Goal: Task Accomplishment & Management: Complete application form

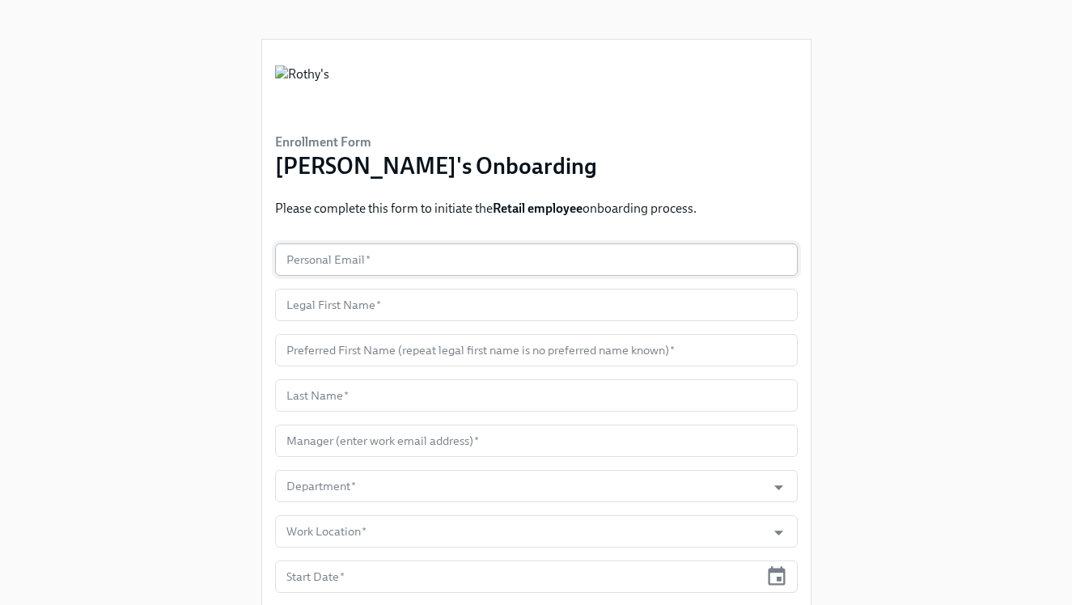
click at [399, 261] on input "text" at bounding box center [536, 260] width 523 height 32
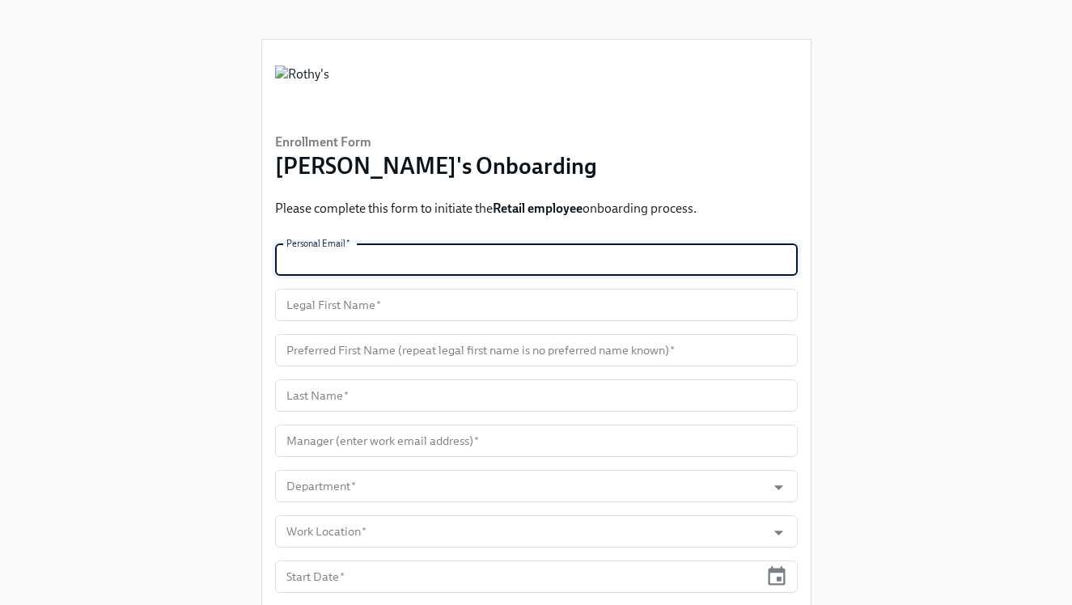
paste input "[EMAIL_ADDRESS][DOMAIN_NAME]"
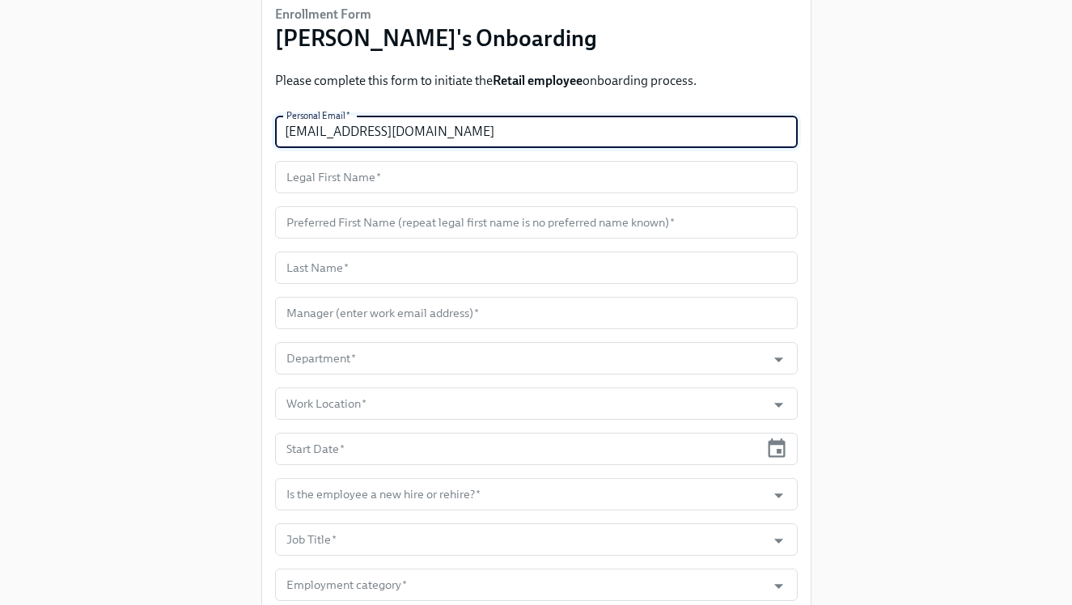
scroll to position [131, 0]
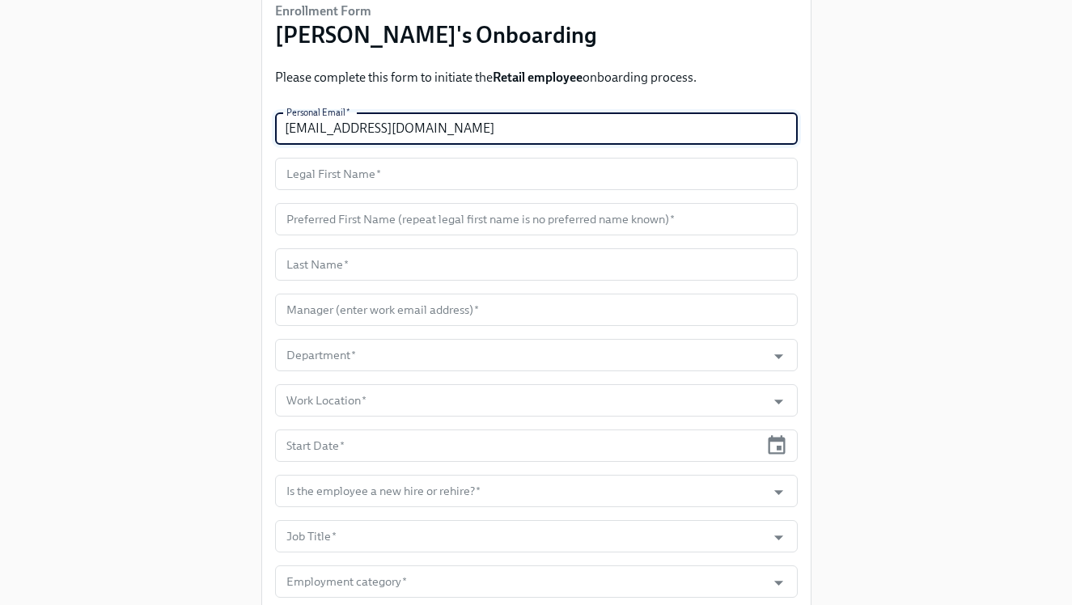
type input "[EMAIL_ADDRESS][DOMAIN_NAME]"
click at [464, 177] on input "text" at bounding box center [536, 174] width 523 height 32
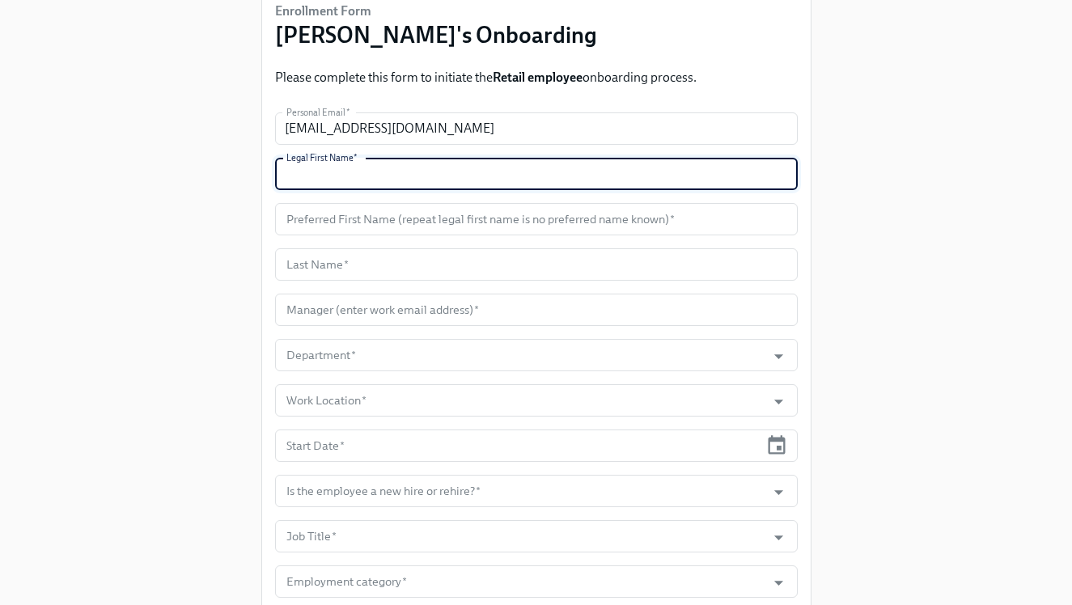
paste input "Yaneysi"
type input "Yaneysi"
click at [455, 230] on input "text" at bounding box center [536, 219] width 523 height 32
paste input "Yaneysi"
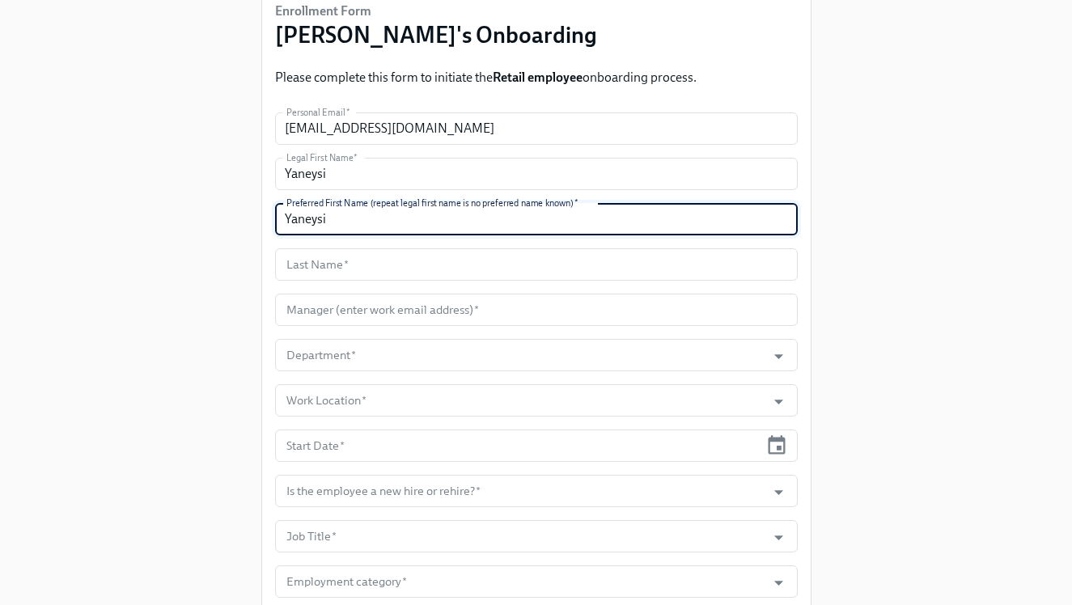
type input "Yaneysi"
click at [405, 263] on input "text" at bounding box center [536, 264] width 523 height 32
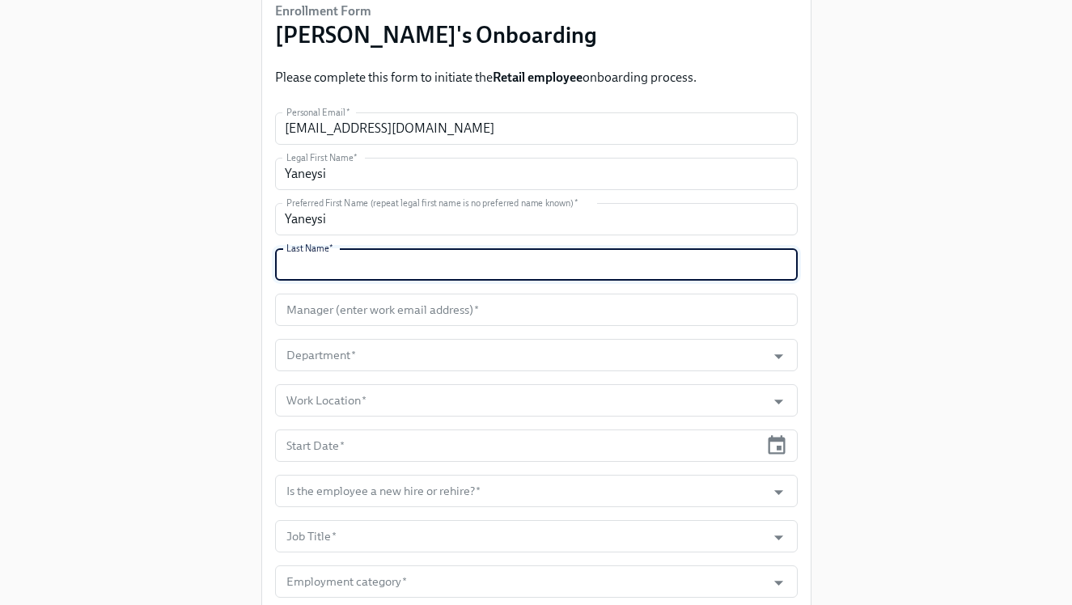
paste input "Montes De Oca"
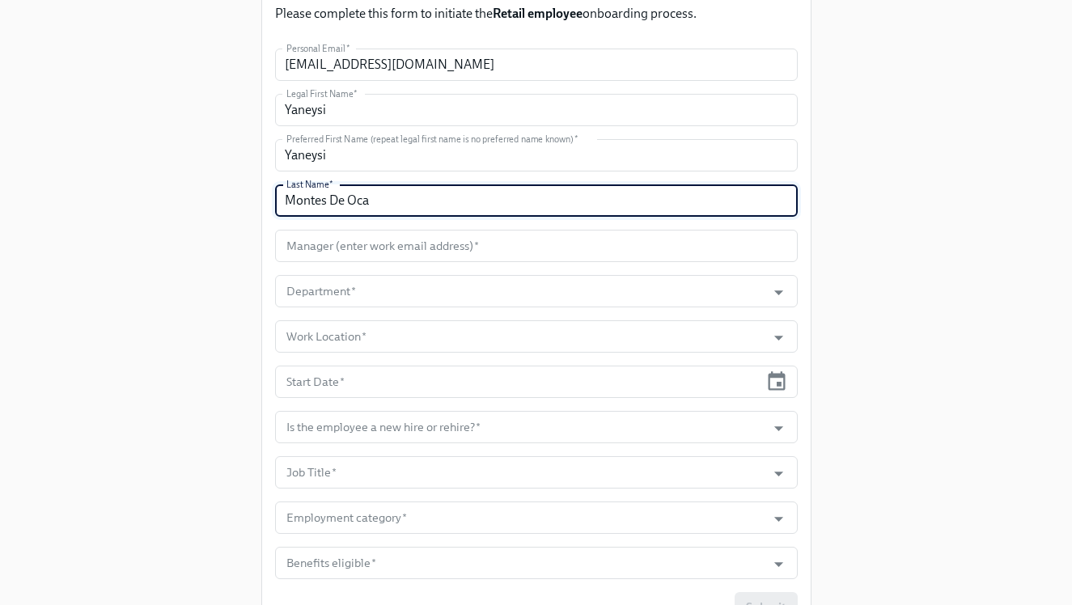
scroll to position [199, 0]
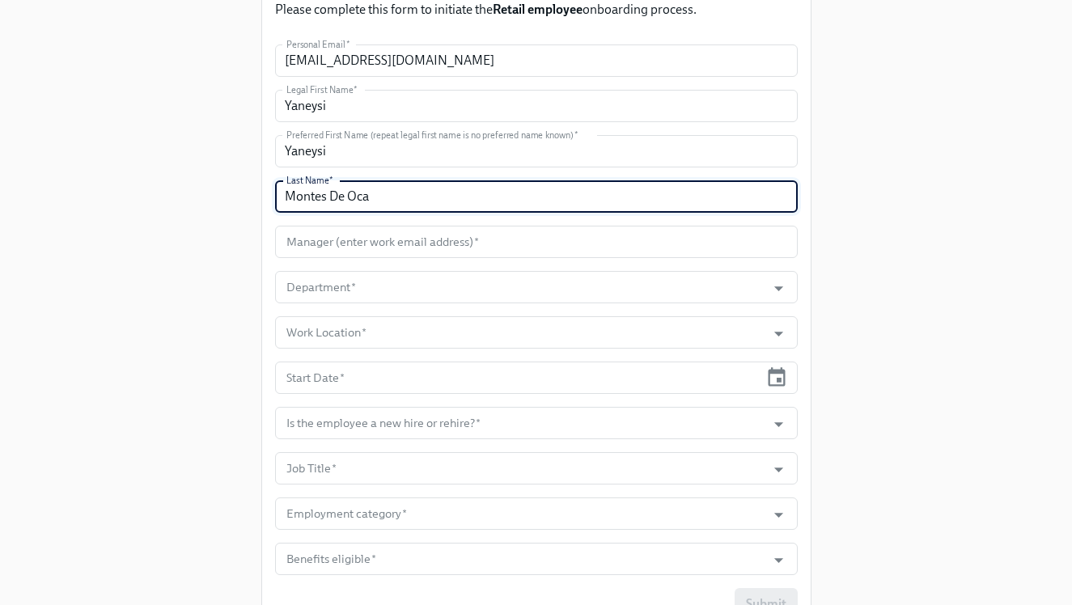
type input "Montes De Oca"
click at [433, 244] on input "text" at bounding box center [536, 242] width 523 height 32
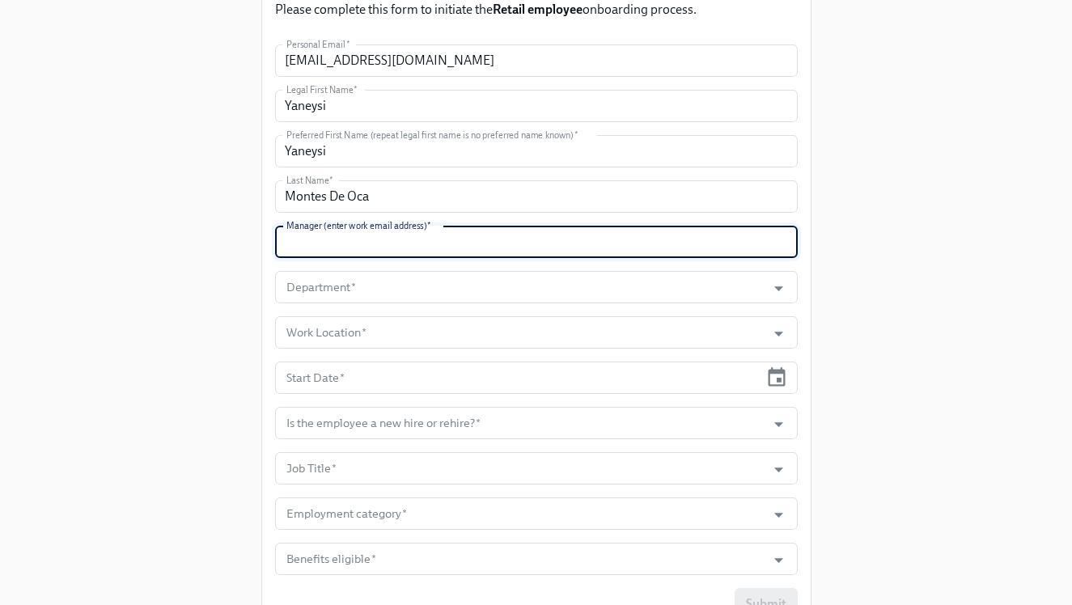
paste input "[EMAIL_ADDRESS][DOMAIN_NAME]"
type input "[EMAIL_ADDRESS][DOMAIN_NAME]"
click at [431, 273] on input "Department   *" at bounding box center [521, 287] width 476 height 32
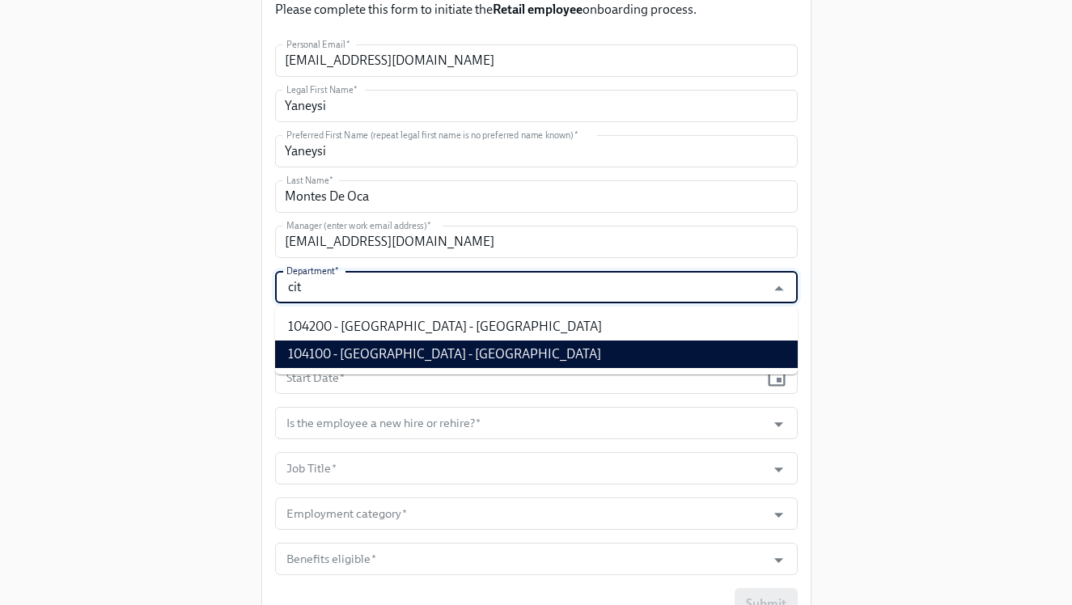
click at [439, 356] on li "104100 - [GEOGRAPHIC_DATA] - [GEOGRAPHIC_DATA]" at bounding box center [536, 355] width 523 height 28
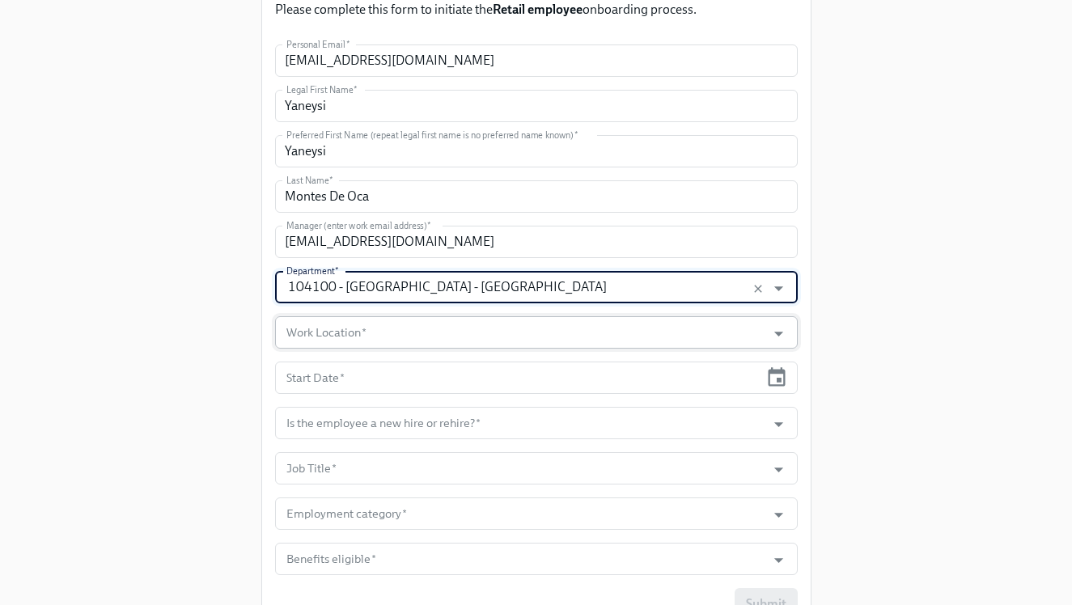
type input "104100 - [GEOGRAPHIC_DATA] - [GEOGRAPHIC_DATA]"
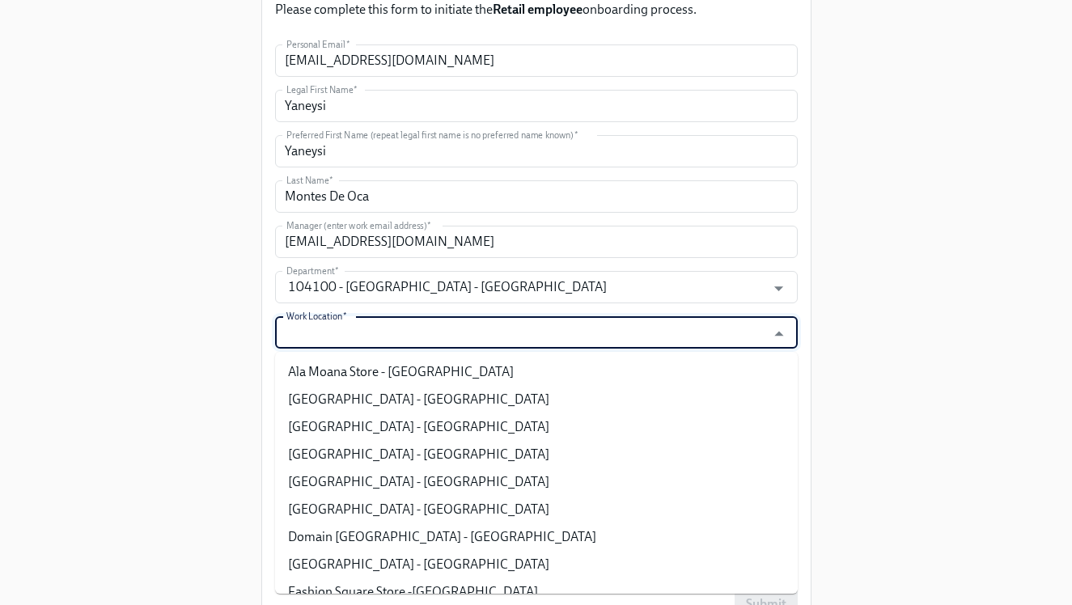
click at [426, 339] on input "Work Location   *" at bounding box center [521, 332] width 476 height 32
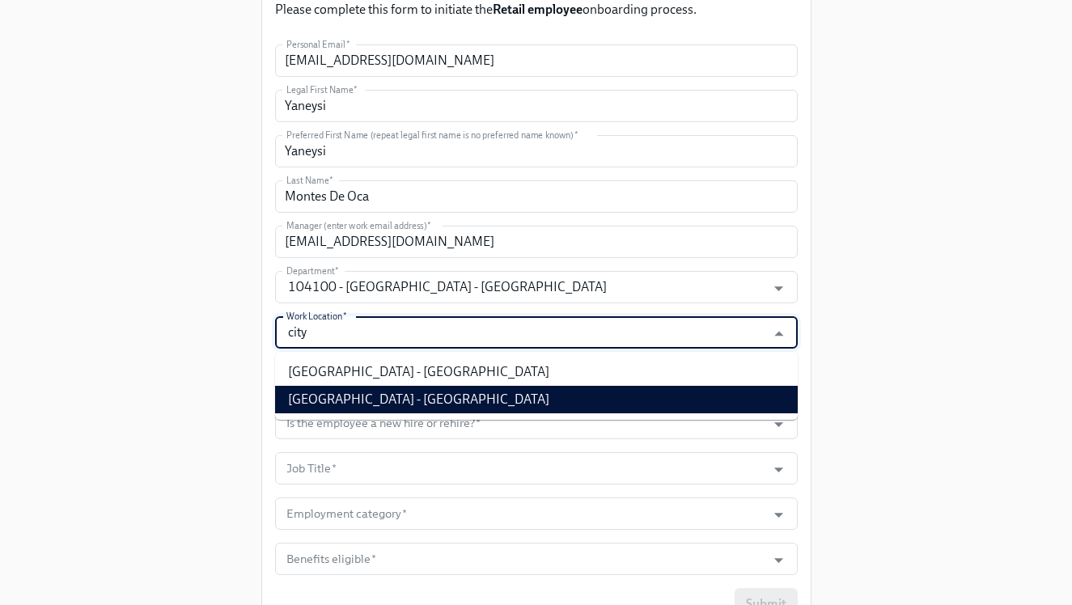
click at [455, 409] on li "[GEOGRAPHIC_DATA] - [GEOGRAPHIC_DATA]" at bounding box center [536, 400] width 523 height 28
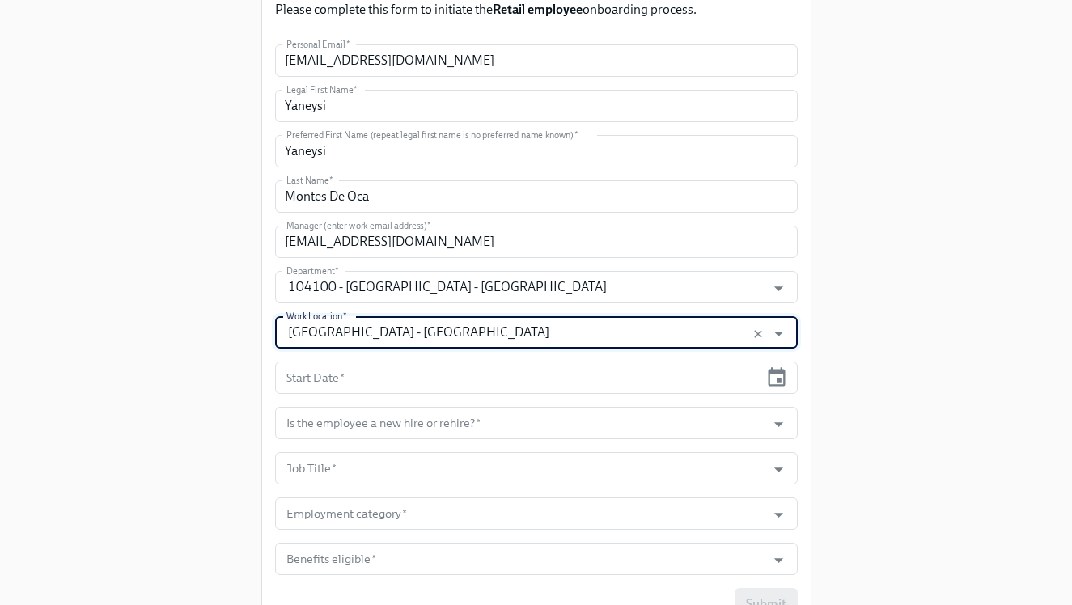
type input "[GEOGRAPHIC_DATA] - [GEOGRAPHIC_DATA]"
click at [777, 384] on icon "button" at bounding box center [777, 376] width 17 height 19
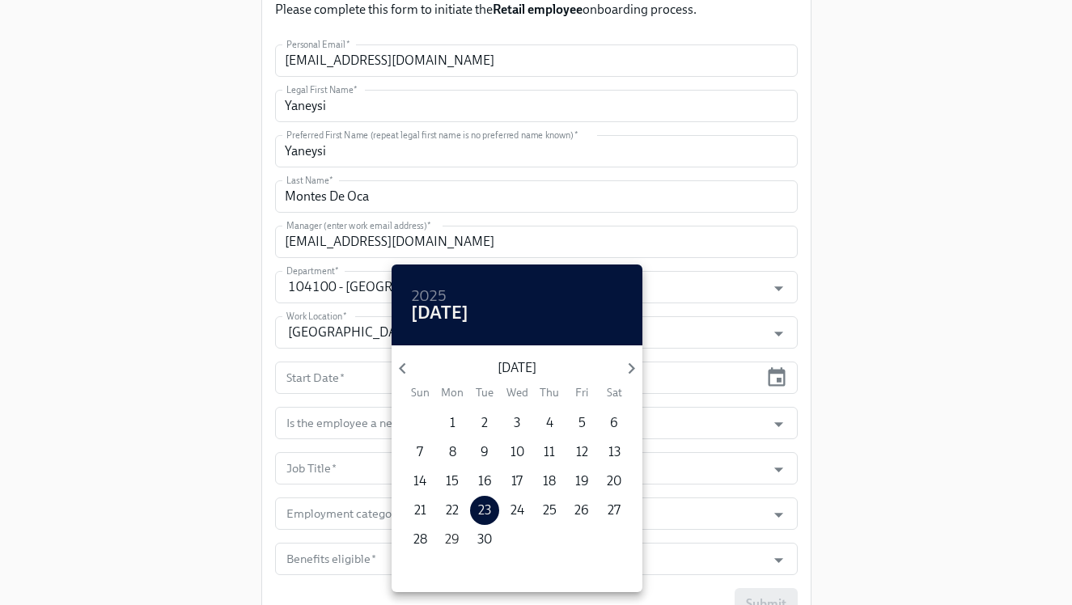
click at [448, 540] on p "29" at bounding box center [452, 540] width 15 height 18
type input "[DATE]"
drag, startPoint x: 796, startPoint y: 470, endPoint x: 796, endPoint y: 451, distance: 19.4
click at [796, 470] on div at bounding box center [536, 302] width 1072 height 605
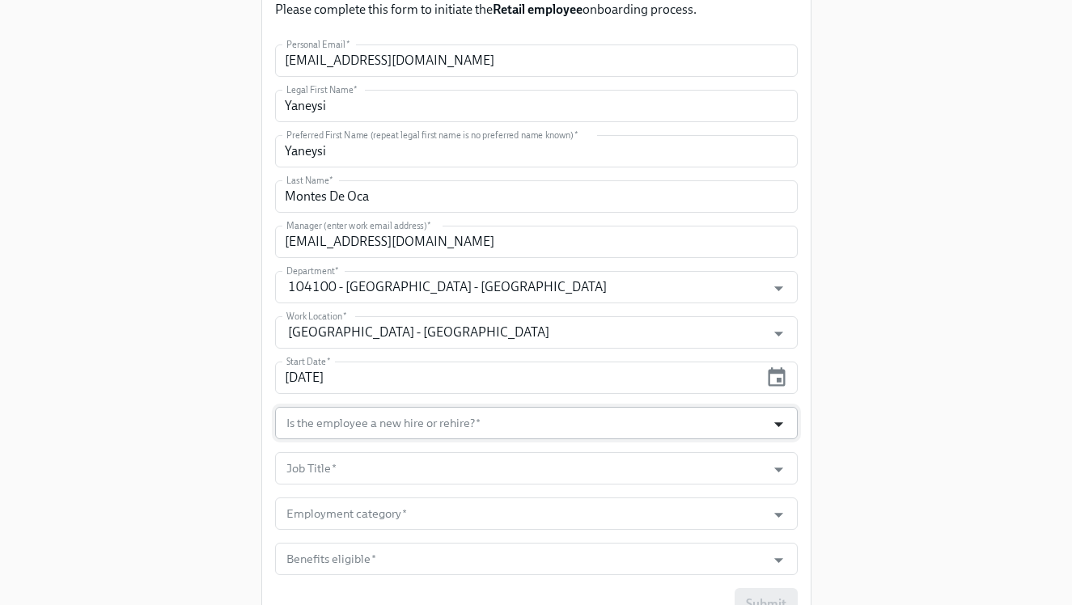
click at [776, 422] on icon "Open" at bounding box center [778, 424] width 9 height 5
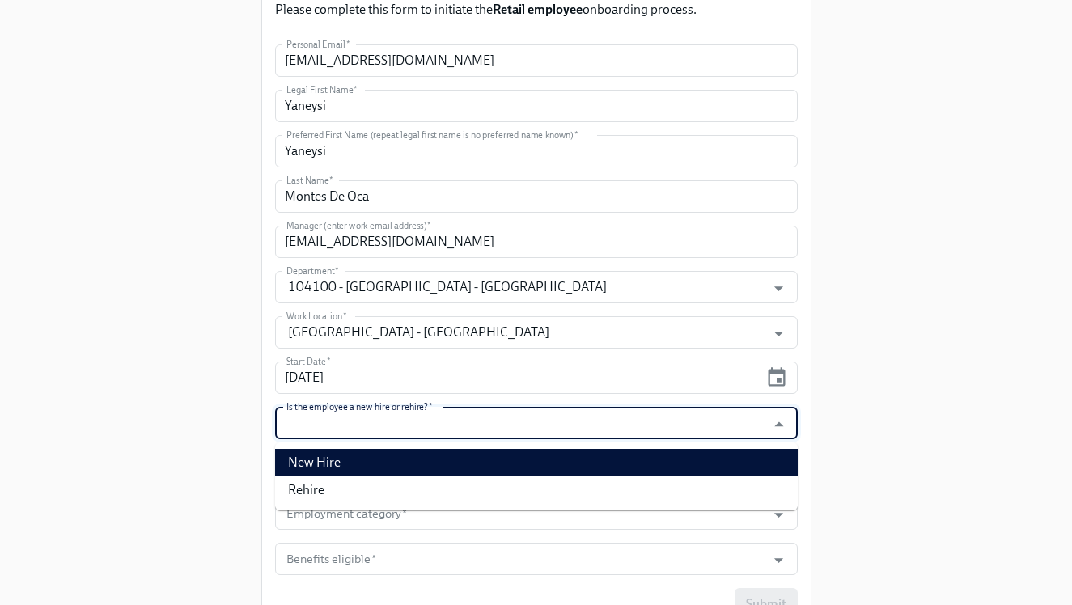
click at [757, 464] on li "New Hire" at bounding box center [536, 463] width 523 height 28
type input "New Hire"
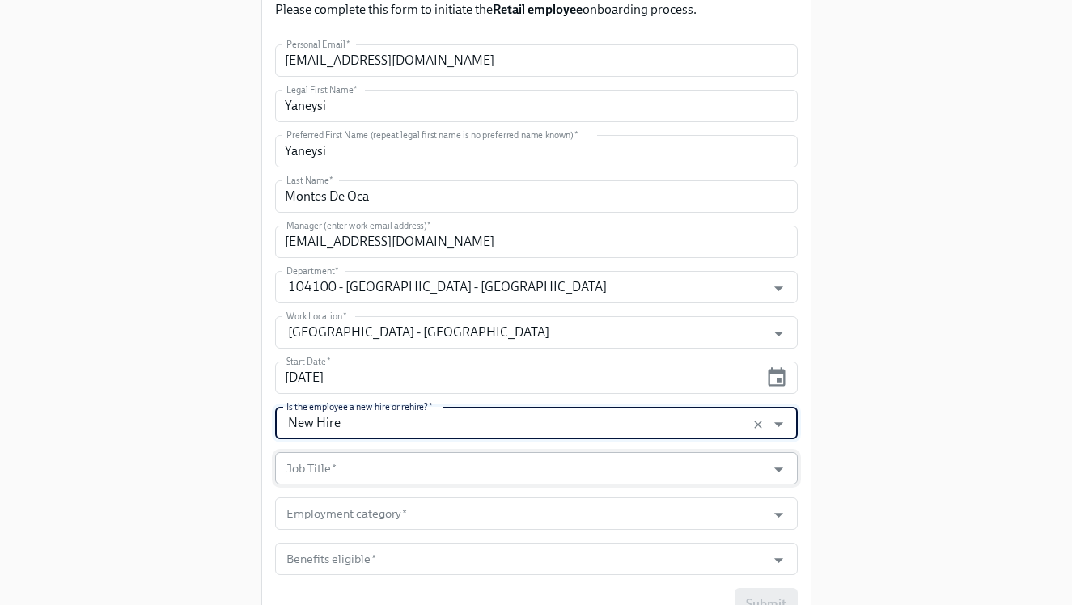
click at [555, 460] on input "Job Title   *" at bounding box center [521, 468] width 476 height 32
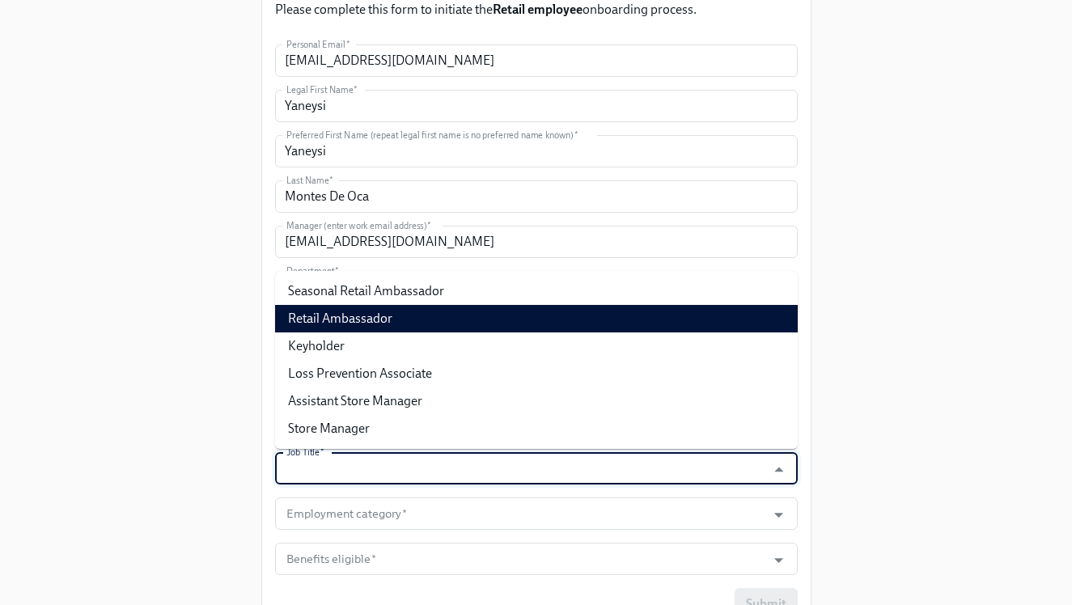
click at [557, 319] on li "Retail Ambassador" at bounding box center [536, 319] width 523 height 28
type input "Retail Ambassador"
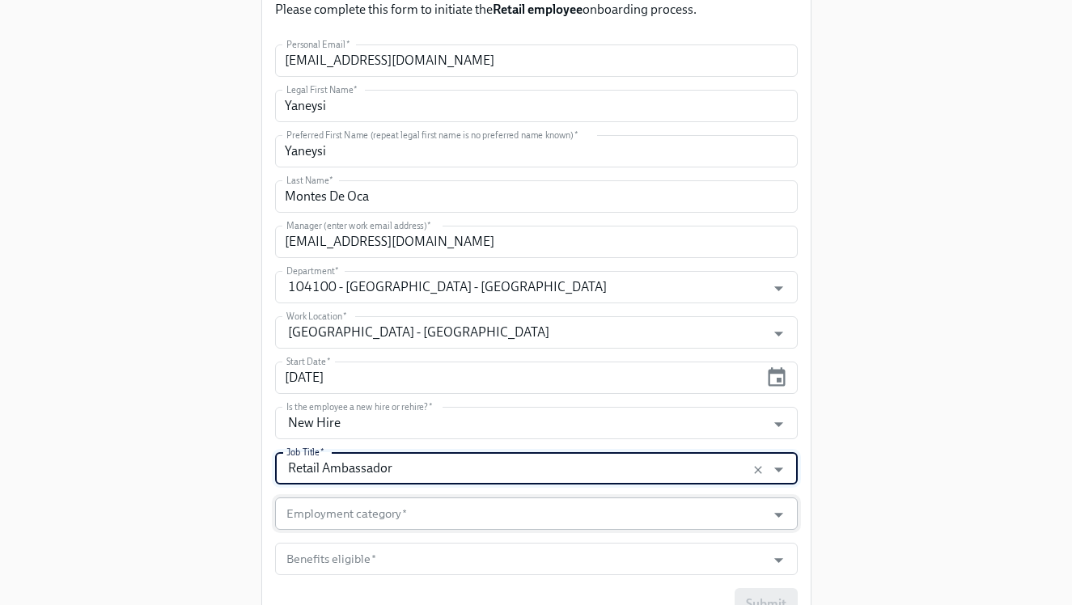
click at [646, 512] on input "Employment category   *" at bounding box center [521, 514] width 476 height 32
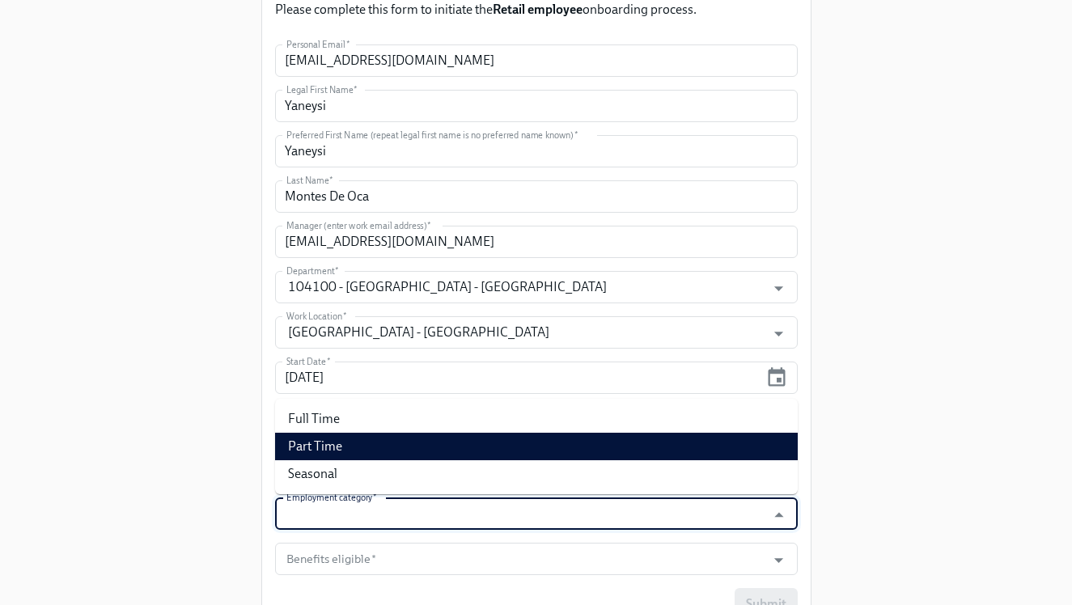
click at [637, 450] on li "Part Time" at bounding box center [536, 447] width 523 height 28
type input "Part Time"
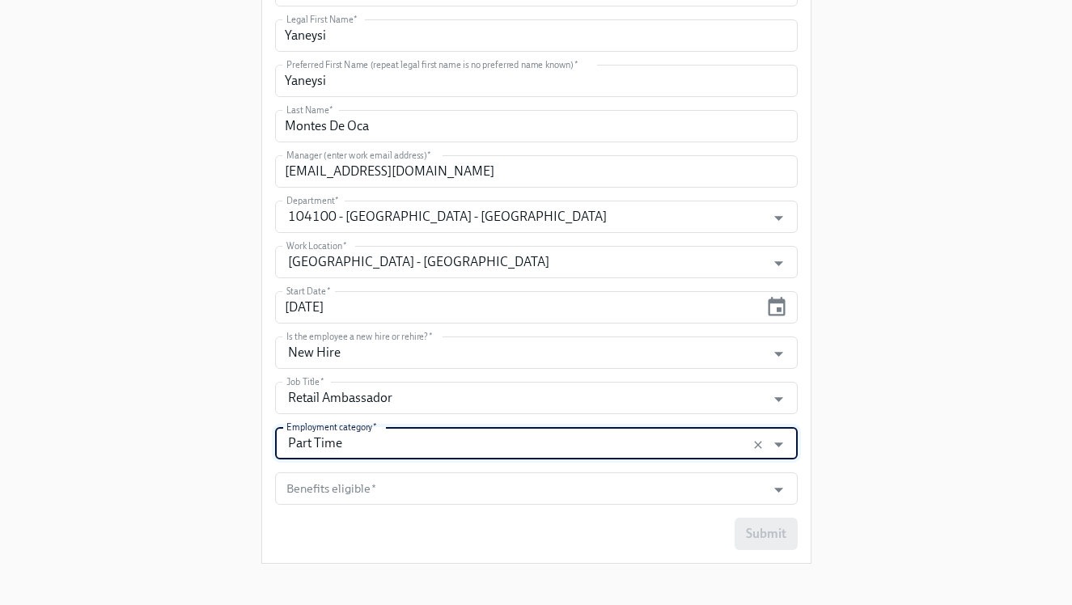
scroll to position [276, 0]
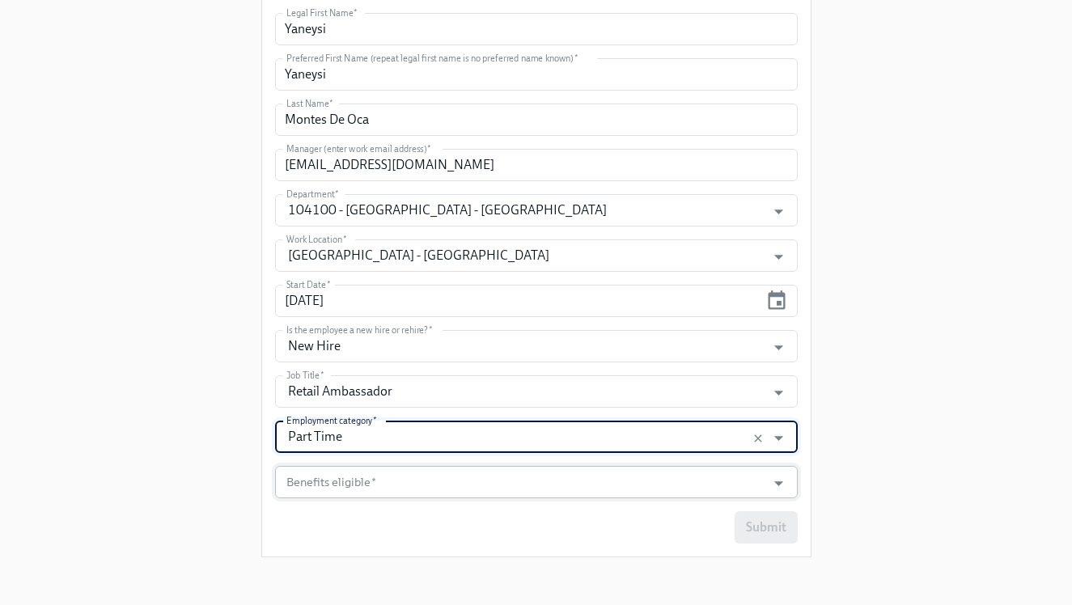
click at [629, 480] on input "Benefits eligible   *" at bounding box center [521, 482] width 476 height 32
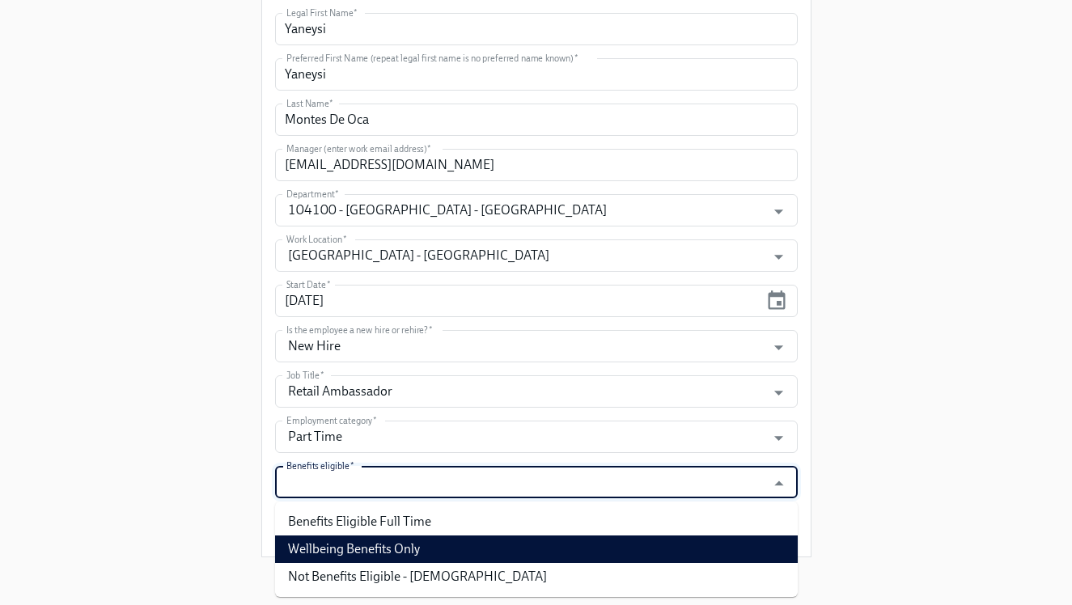
click at [613, 550] on li "Wellbeing Benefits Only" at bounding box center [536, 550] width 523 height 28
type input "Wellbeing Benefits Only"
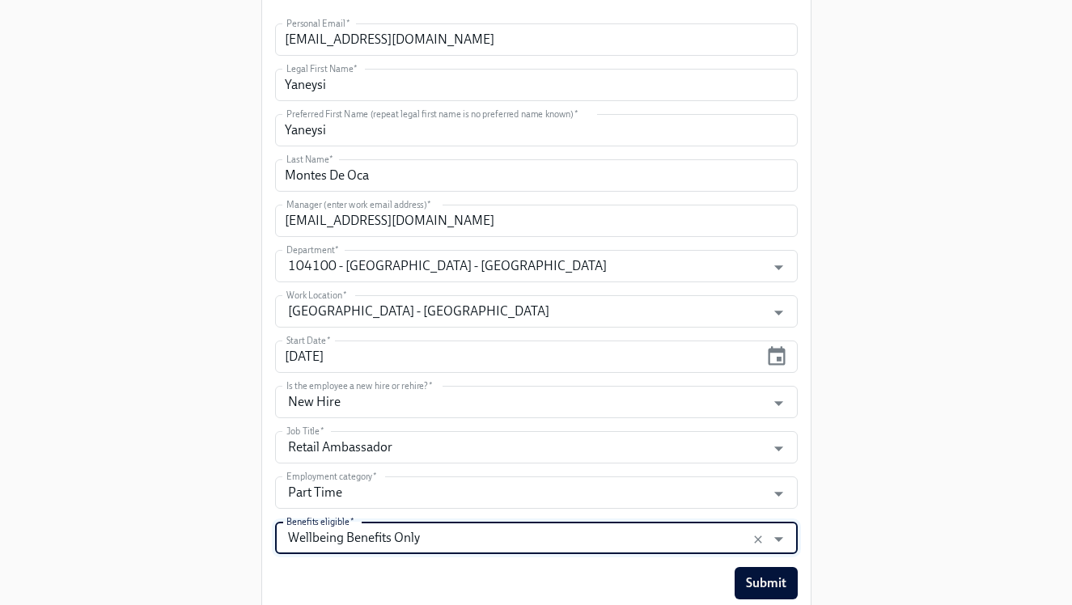
scroll to position [235, 0]
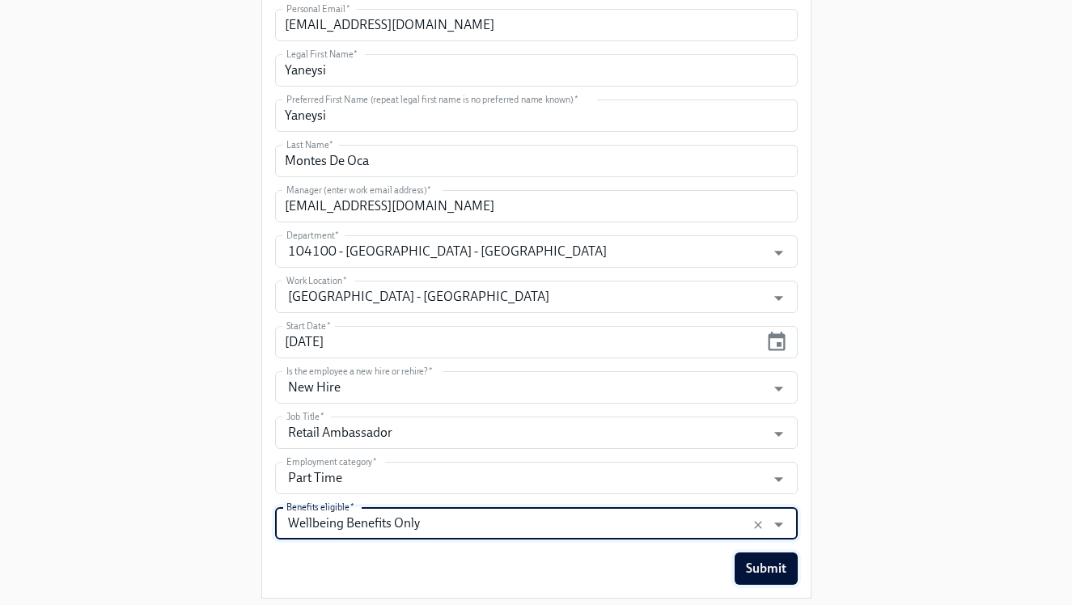
click at [790, 568] on button "Submit" at bounding box center [766, 569] width 63 height 32
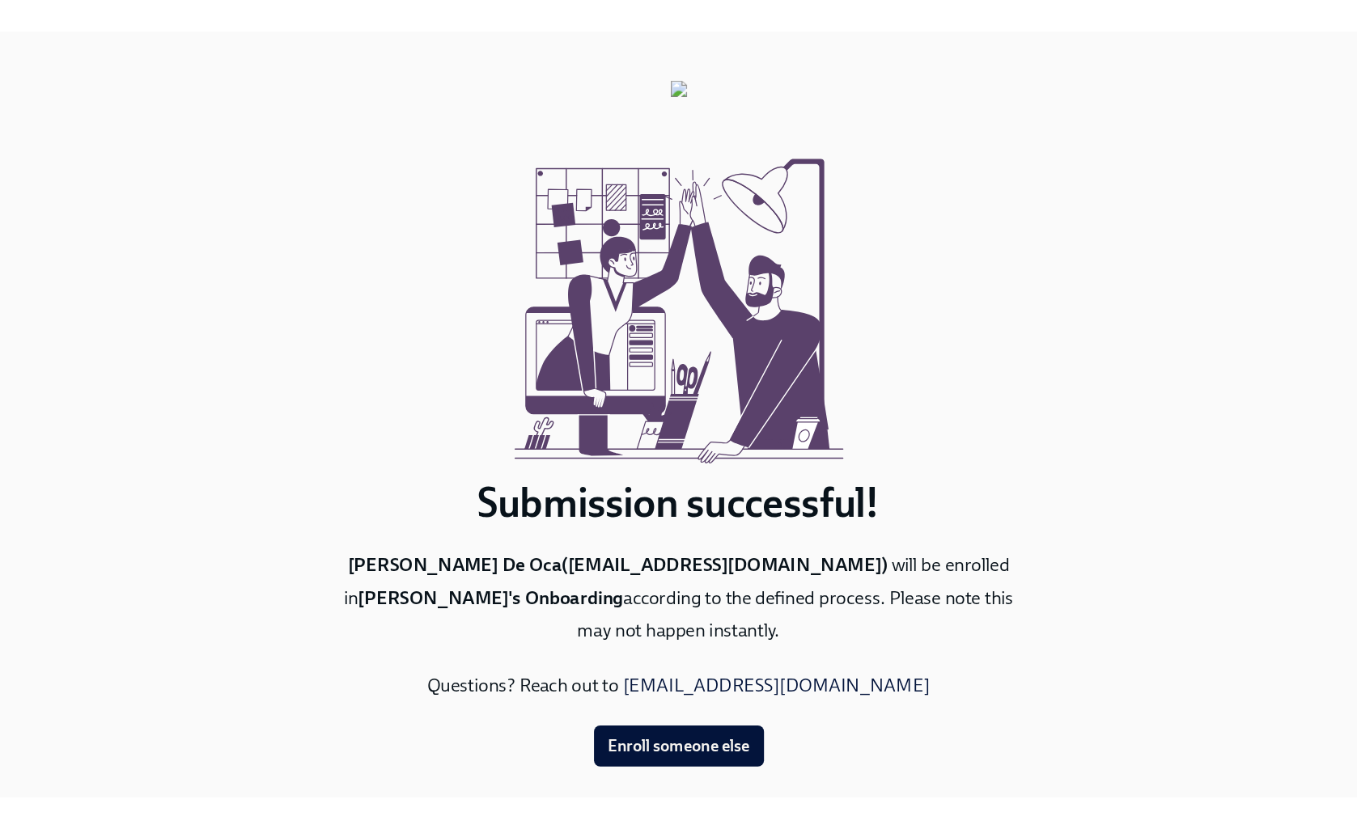
scroll to position [28, 0]
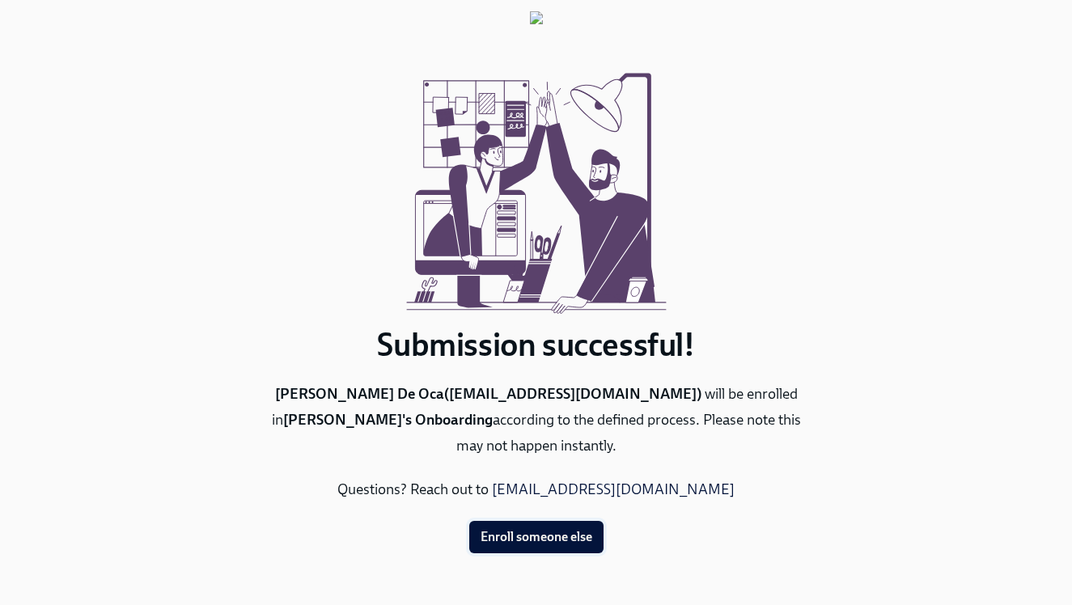
click at [574, 540] on span "Enroll someone else" at bounding box center [537, 537] width 112 height 16
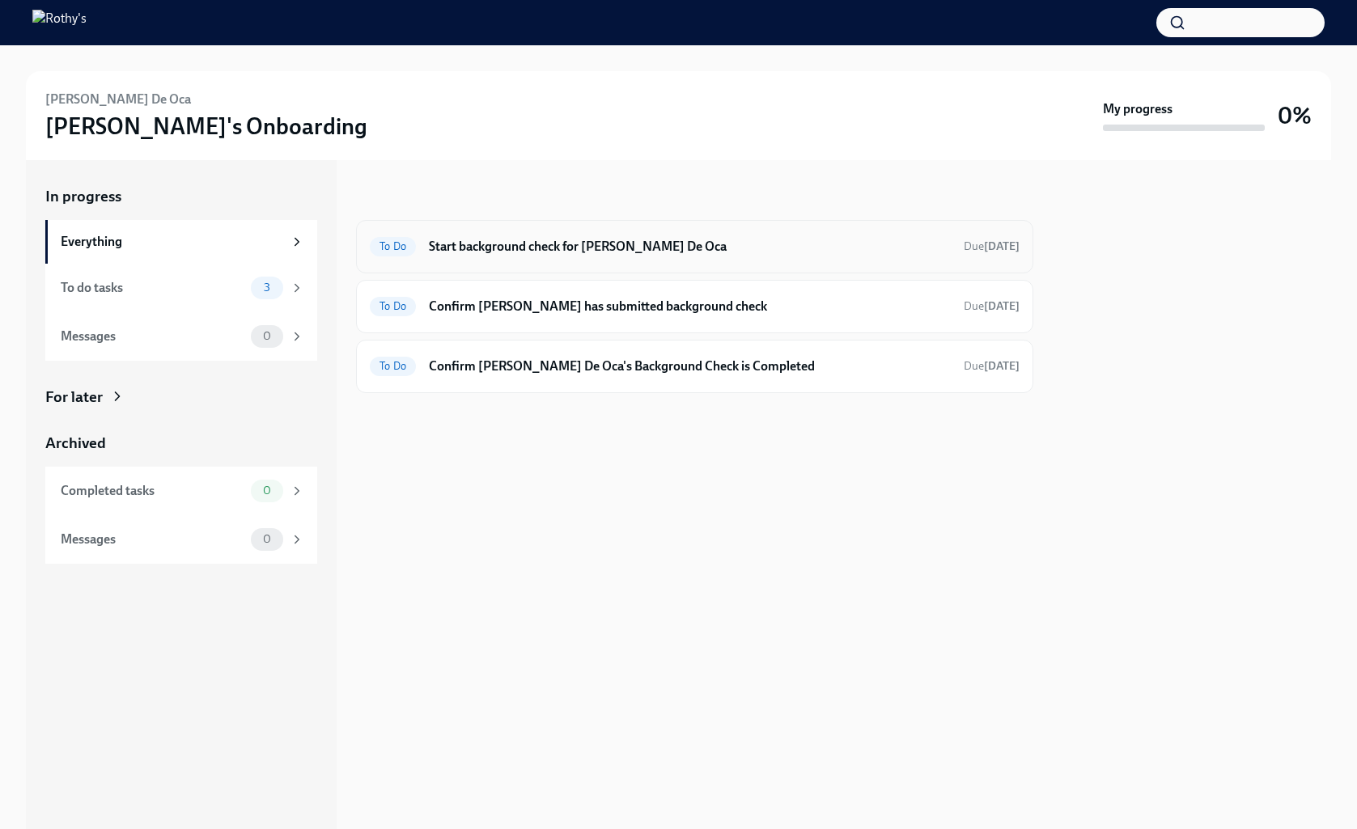
click at [659, 231] on div "To Do Start background check for Yaneysi Montes De Oca Due 13 days ago" at bounding box center [694, 246] width 677 height 53
click at [584, 243] on h6 "Start background check for Yaneysi Montes De Oca" at bounding box center [690, 247] width 522 height 18
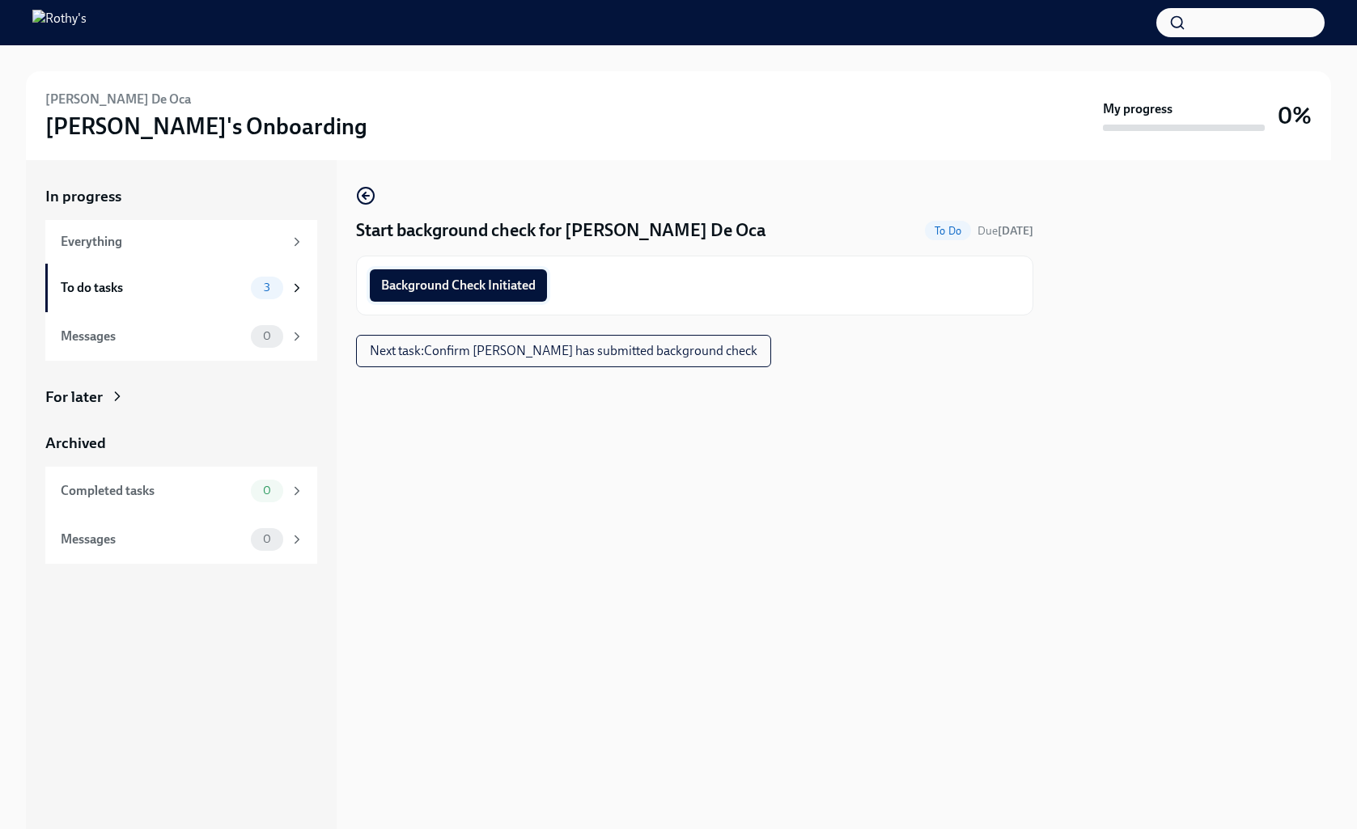
click at [532, 283] on span "Background Check Initiated" at bounding box center [458, 286] width 155 height 16
